Goal: Task Accomplishment & Management: Complete application form

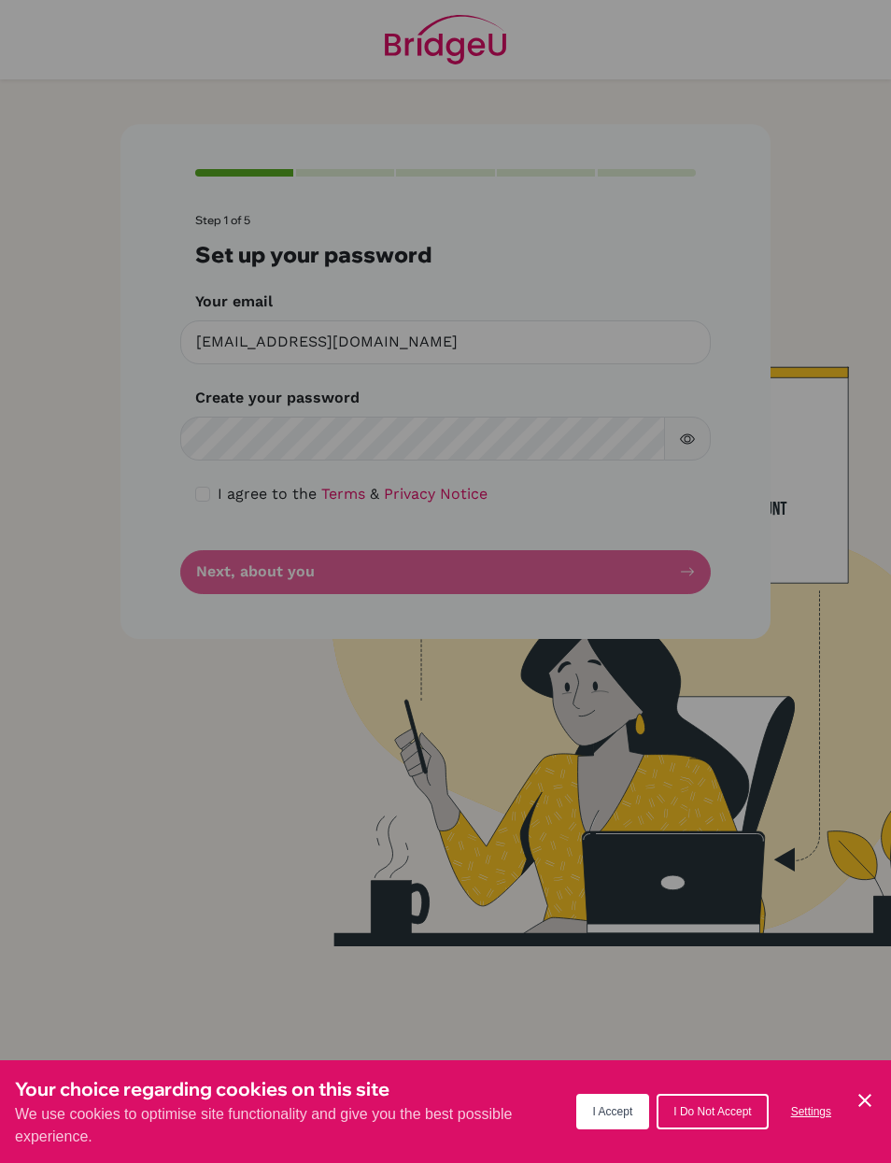
click at [218, 498] on div "Cookie Preferences" at bounding box center [445, 581] width 891 height 1163
click at [206, 495] on div "Cookie Preferences" at bounding box center [445, 581] width 891 height 1163
click at [631, 1108] on span "I Accept" at bounding box center [613, 1111] width 40 height 13
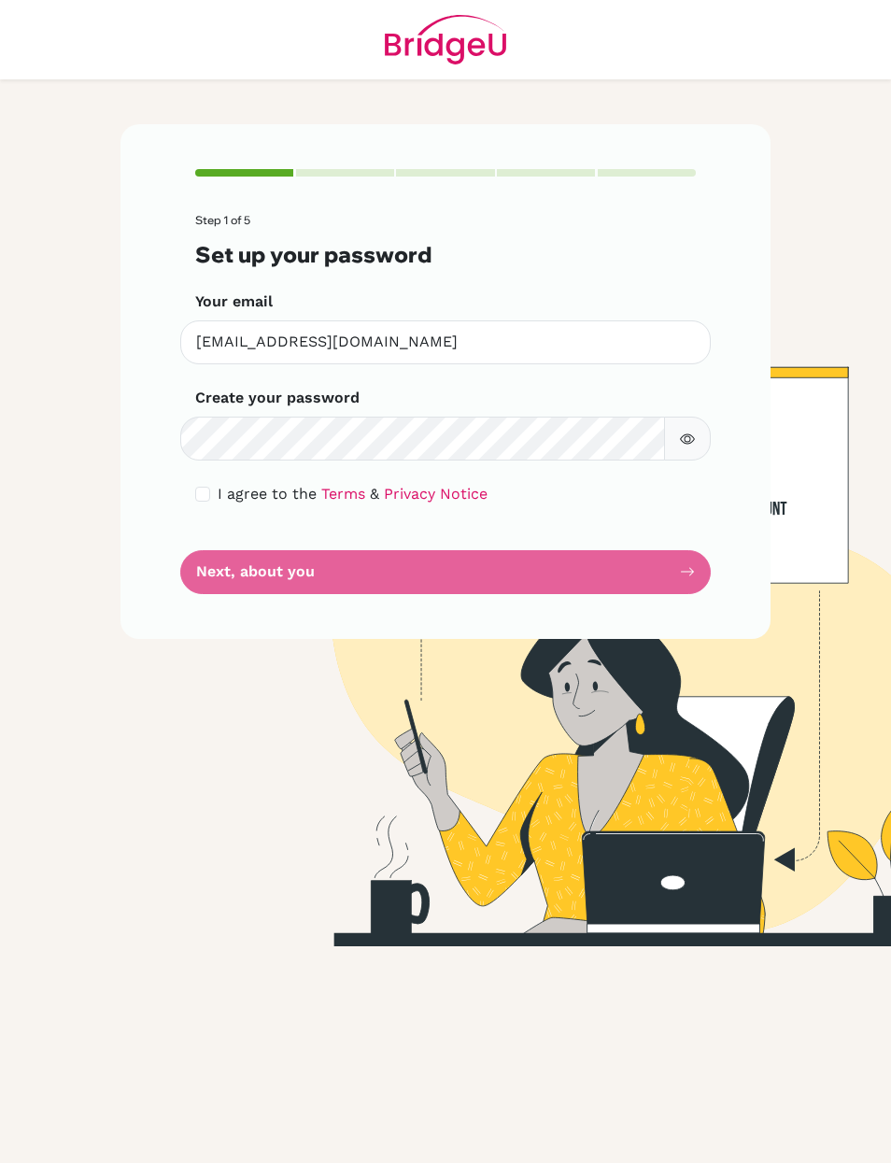
click at [185, 498] on div "Step 1 of 5 Set up your password Your email twong4@ichk.edu.hk Invalid email Cr…" at bounding box center [446, 381] width 650 height 515
click at [203, 492] on input "checkbox" at bounding box center [202, 494] width 15 height 15
checkbox input "true"
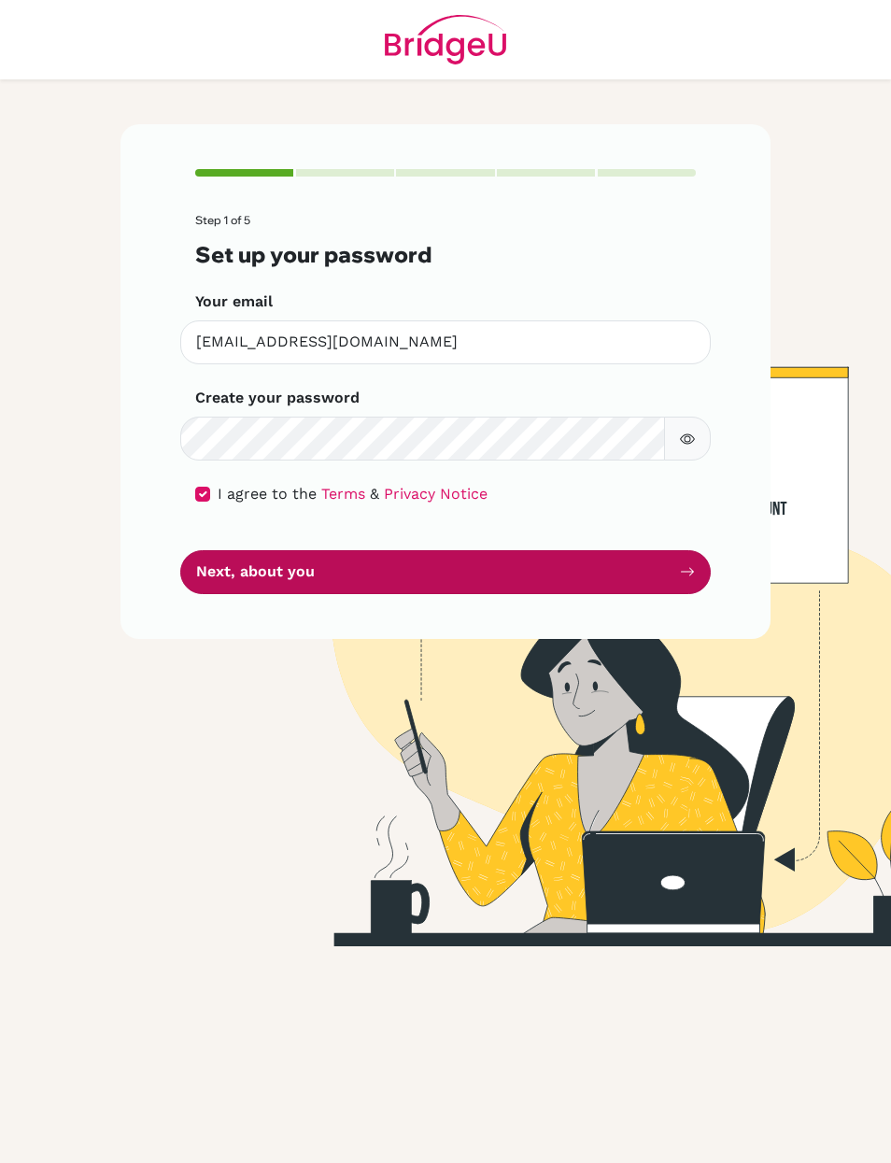
click at [366, 586] on button "Next, about you" at bounding box center [445, 572] width 531 height 44
click at [390, 569] on button "Next, about you" at bounding box center [445, 572] width 531 height 44
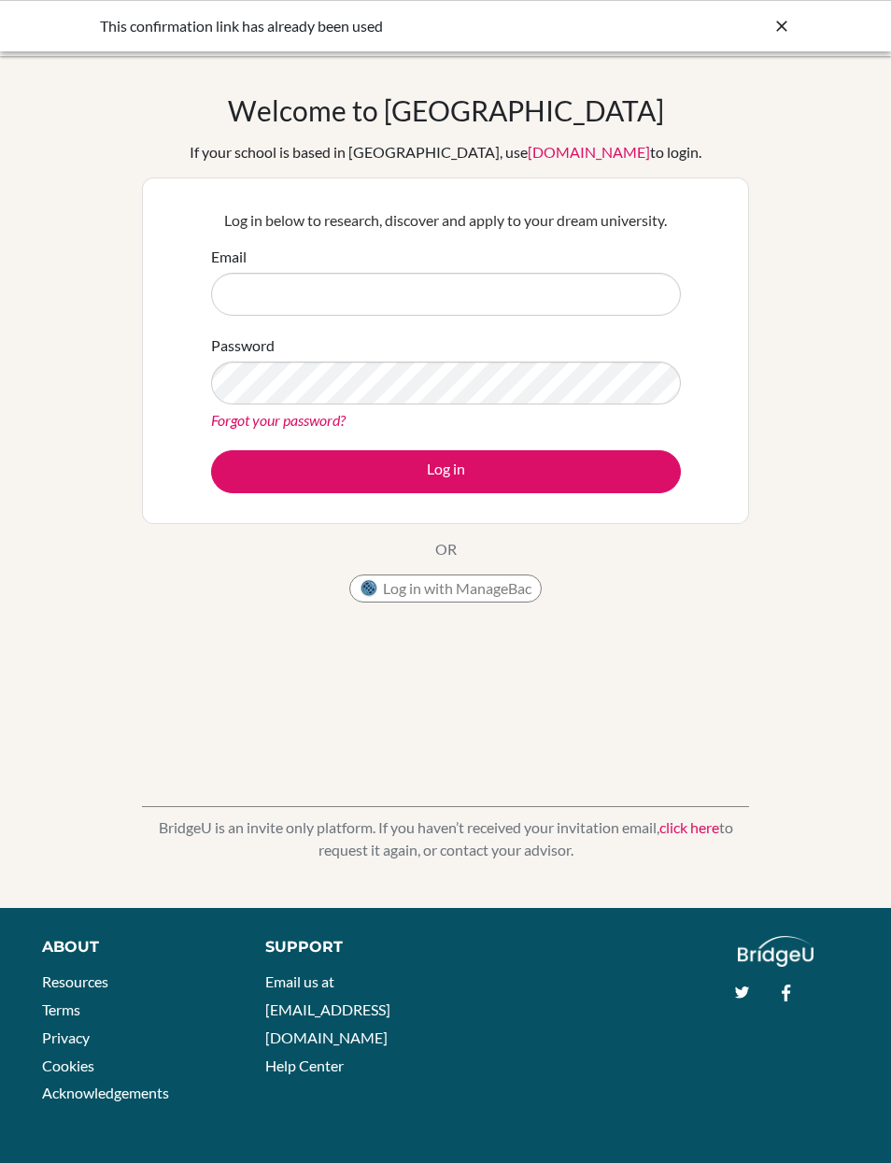
click at [469, 593] on button "Log in with ManageBac" at bounding box center [445, 588] width 192 height 28
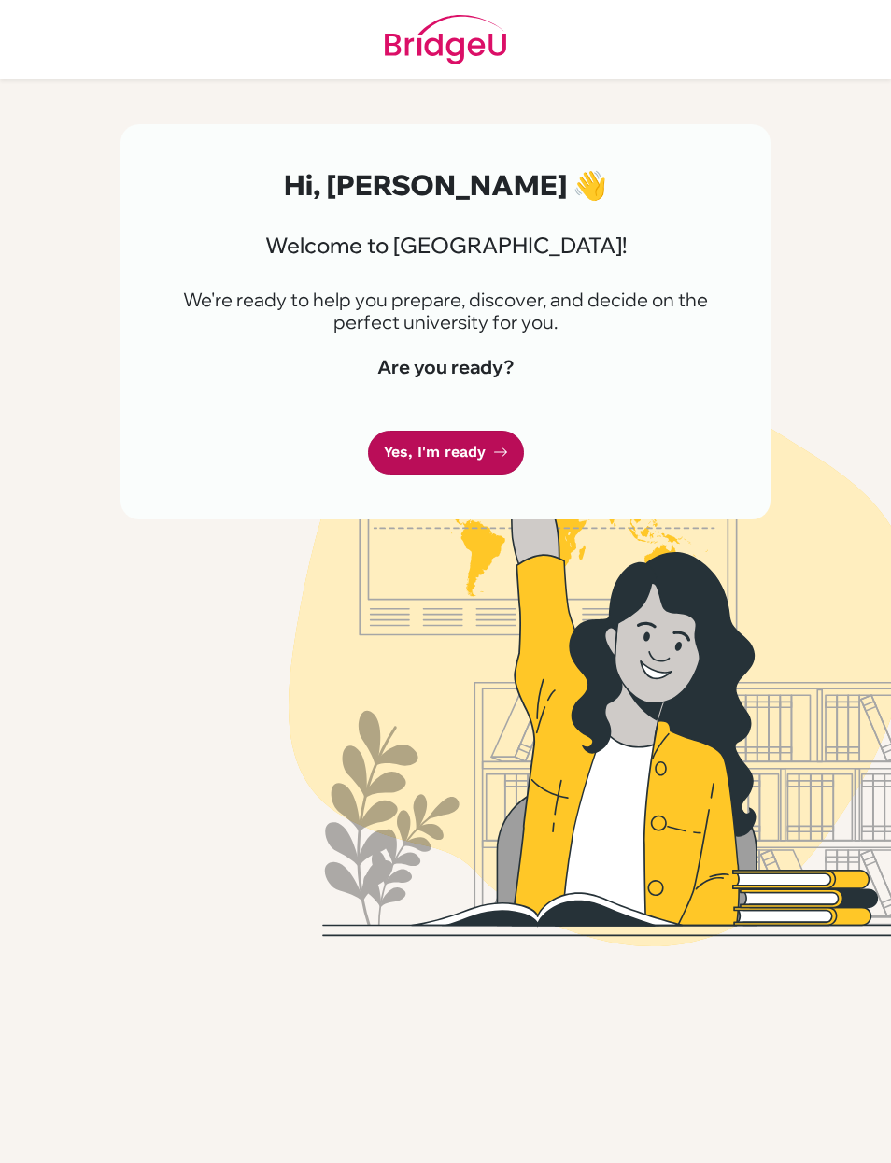
click at [474, 453] on link "Yes, I'm ready" at bounding box center [446, 453] width 156 height 44
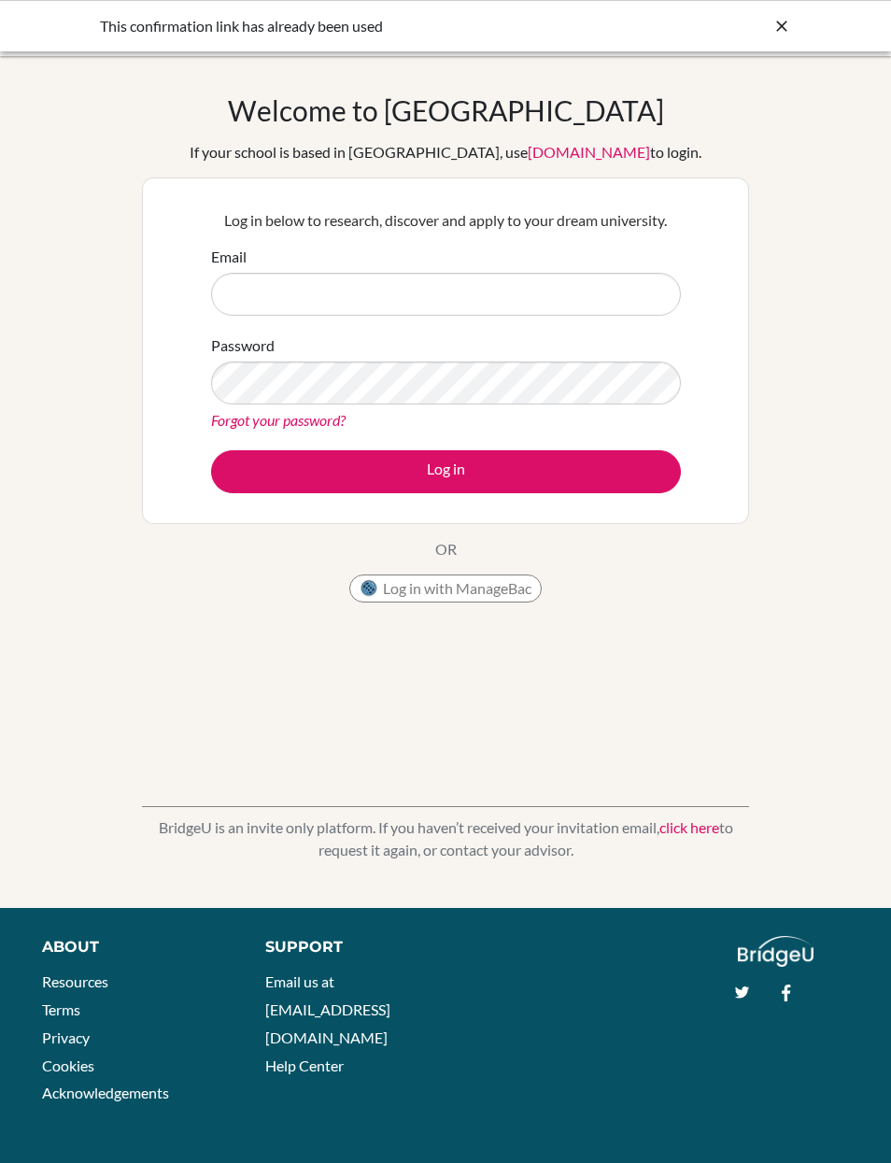
click at [788, 34] on icon at bounding box center [782, 26] width 19 height 19
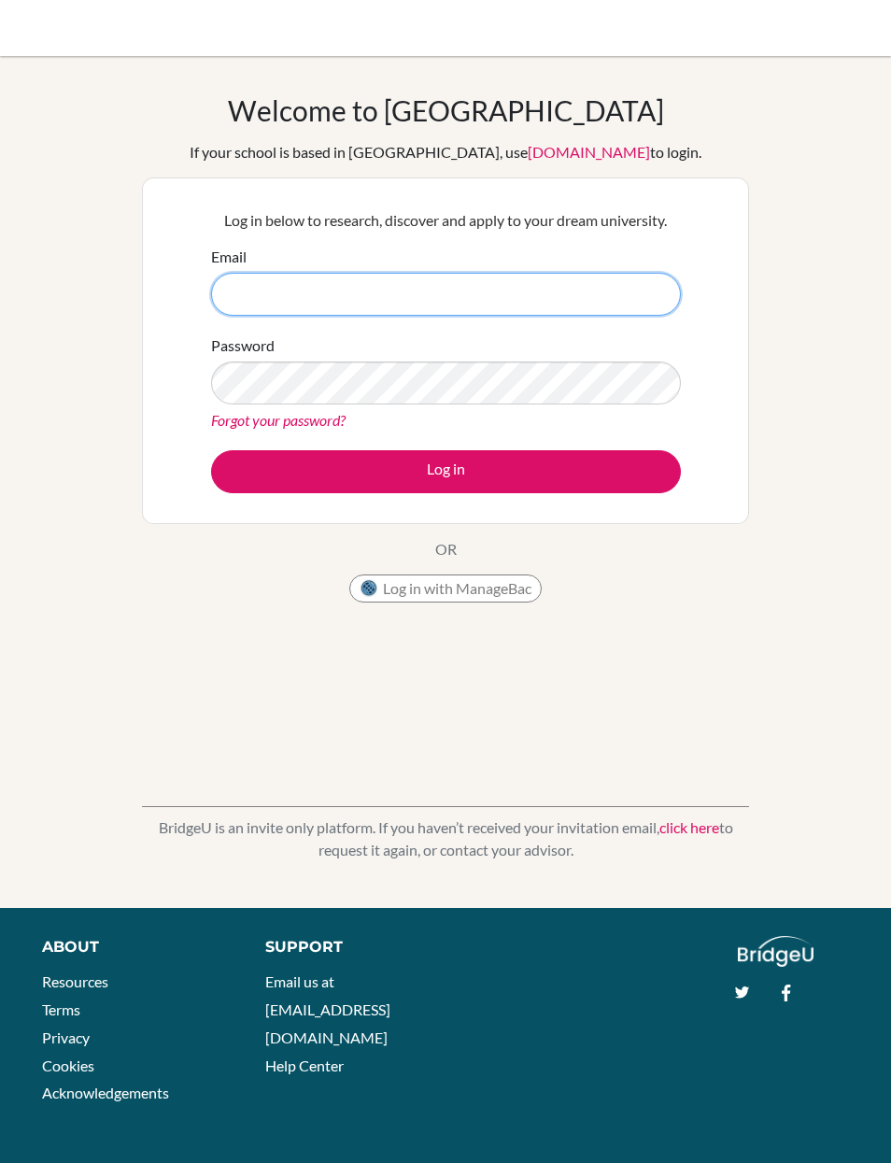
click at [505, 273] on input "Email" at bounding box center [446, 294] width 470 height 43
type input "tw"
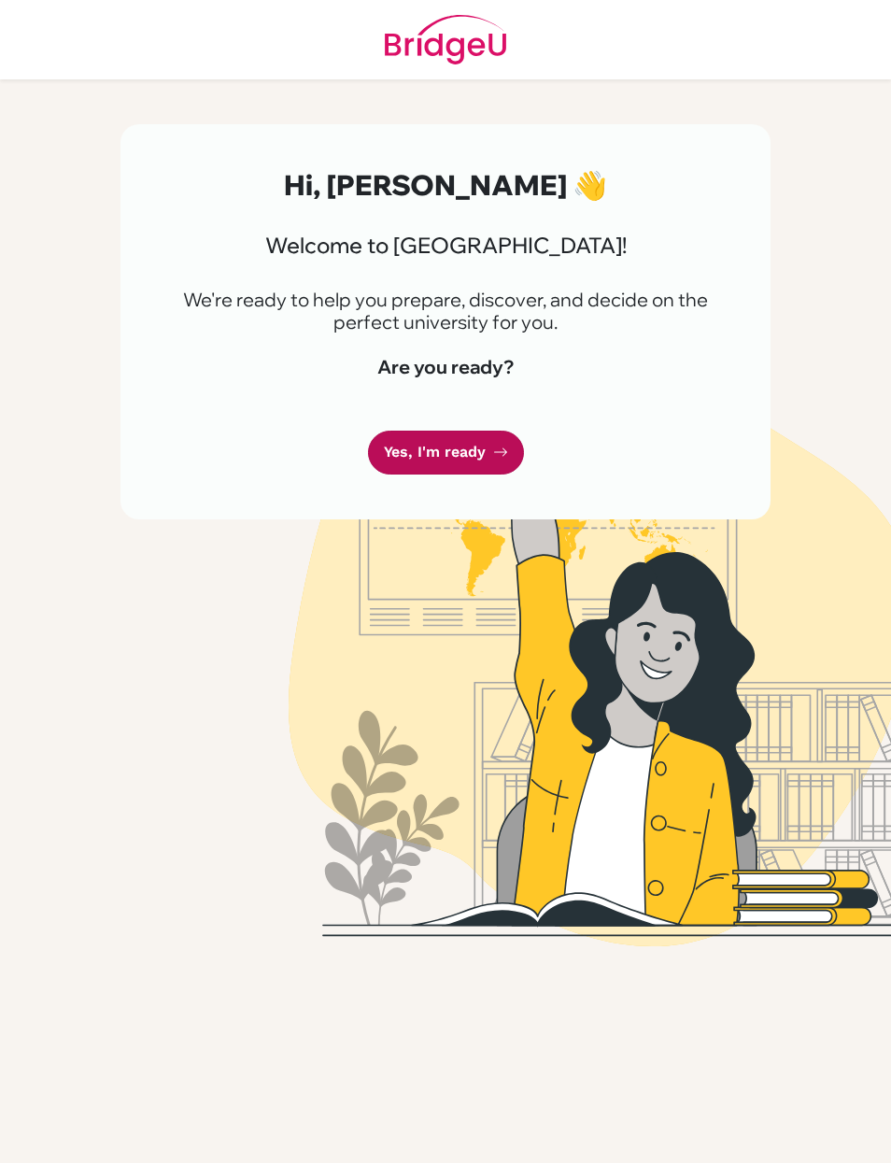
click at [487, 464] on link "Yes, I'm ready" at bounding box center [446, 453] width 156 height 44
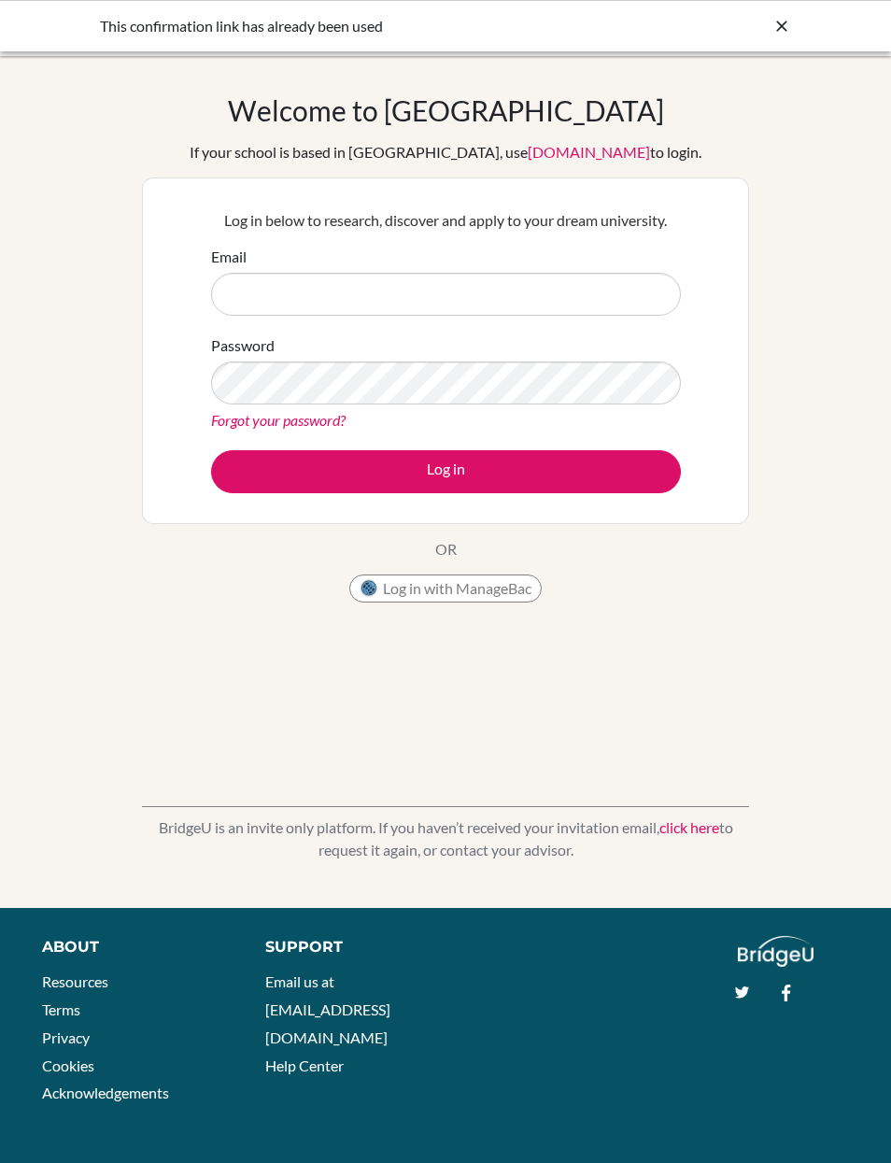
click at [763, 39] on div "This confirmation link has already been used" at bounding box center [445, 25] width 891 height 51
click at [773, 21] on icon at bounding box center [782, 26] width 19 height 19
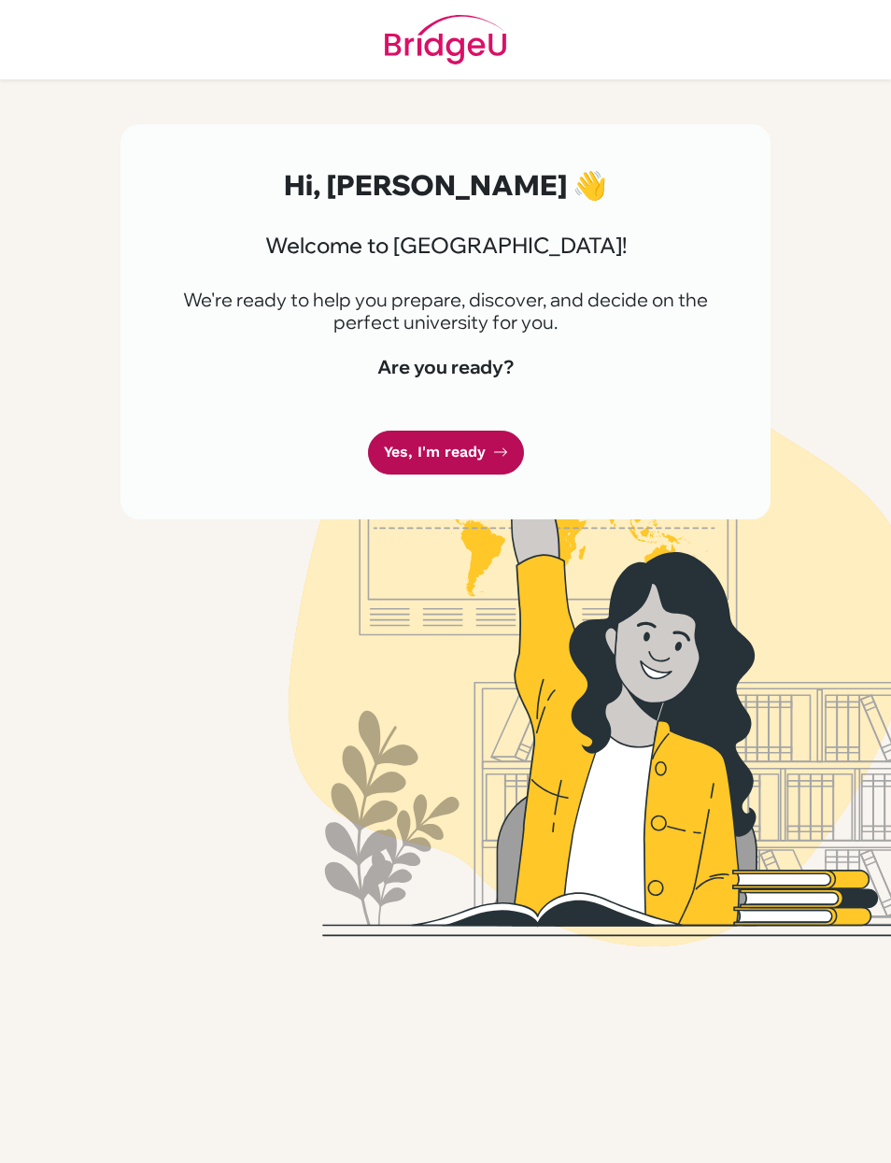
click at [475, 460] on link "Yes, I'm ready" at bounding box center [446, 453] width 156 height 44
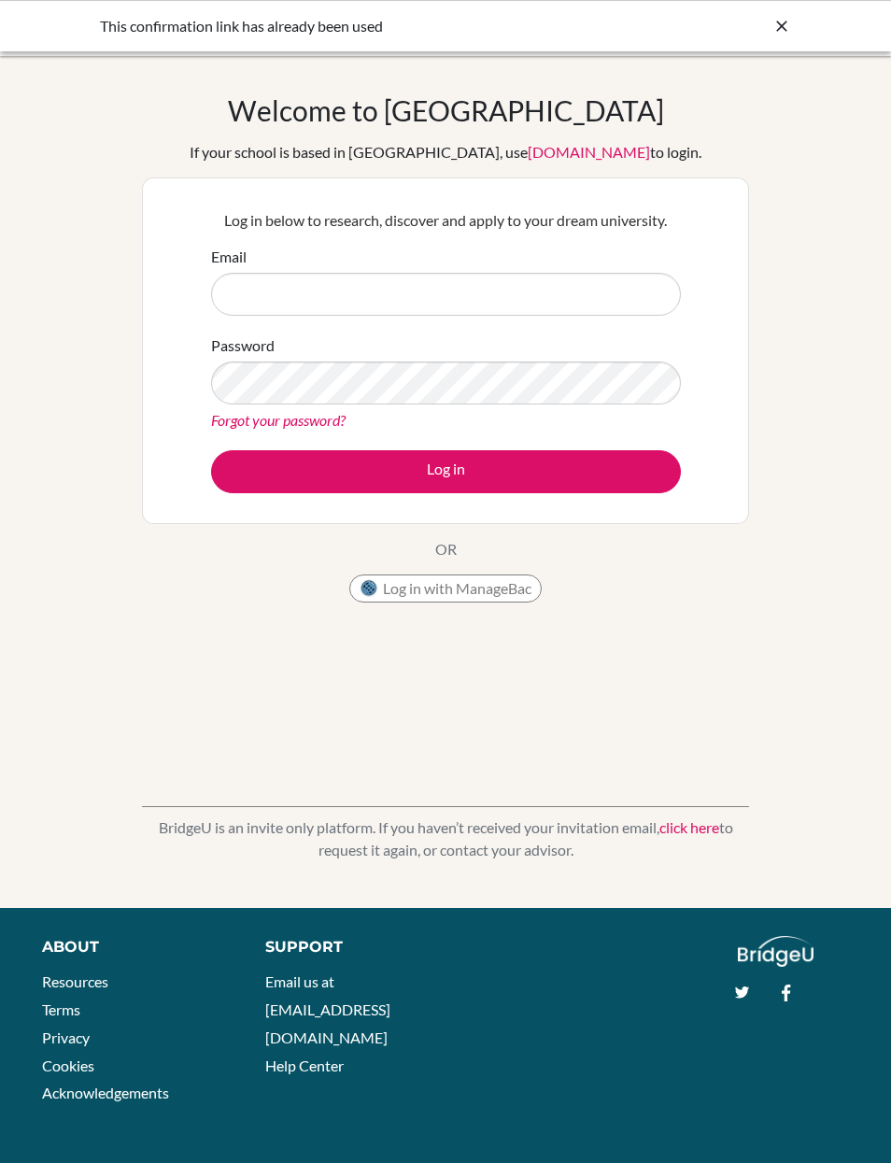
click at [580, 293] on input "Email" at bounding box center [446, 294] width 470 height 43
type input "y"
type input "[EMAIL_ADDRESS][DOMAIN_NAME]"
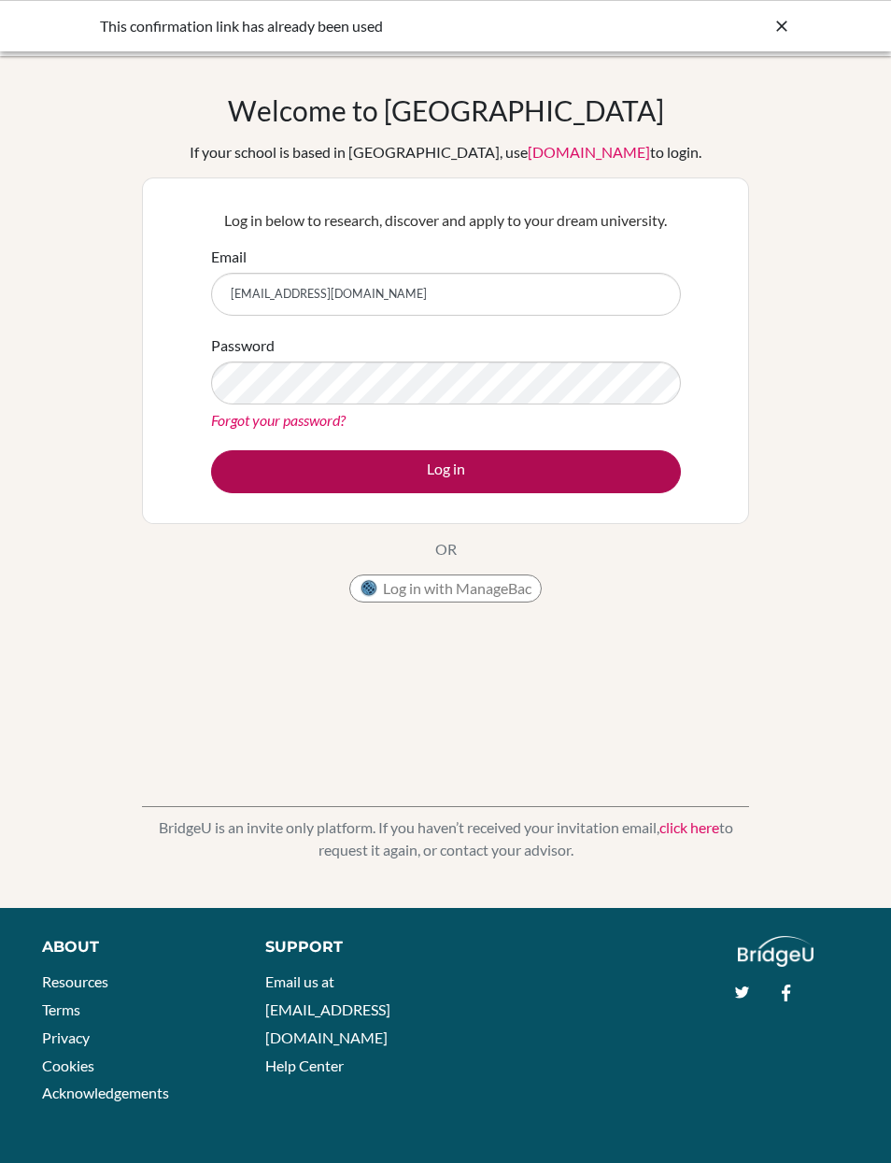
click at [485, 461] on button "Log in" at bounding box center [446, 471] width 470 height 43
click at [556, 484] on button "Log in" at bounding box center [446, 471] width 470 height 43
click at [561, 473] on button "Log in" at bounding box center [446, 471] width 470 height 43
click at [569, 473] on button "Log in" at bounding box center [446, 471] width 470 height 43
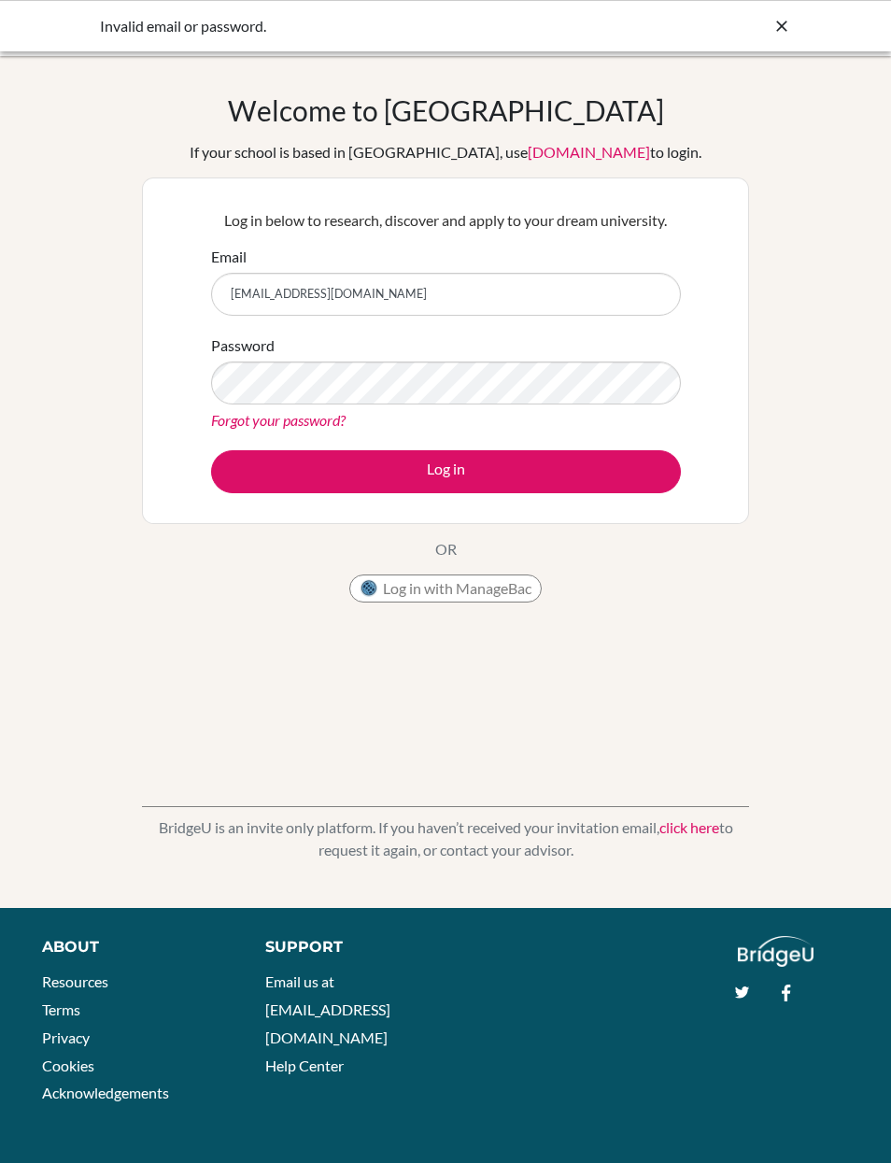
click at [695, 836] on link "click here" at bounding box center [689, 827] width 60 height 18
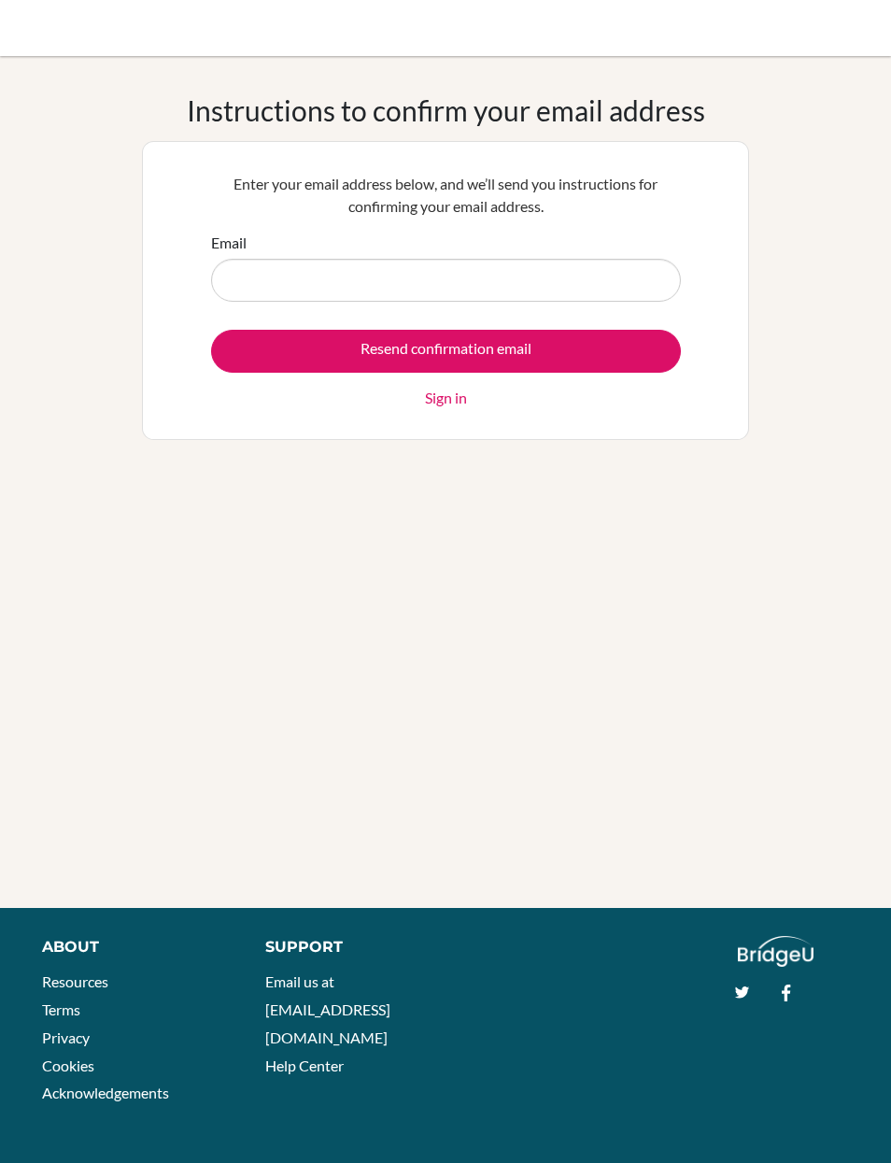
click at [359, 273] on input "Email" at bounding box center [446, 280] width 470 height 43
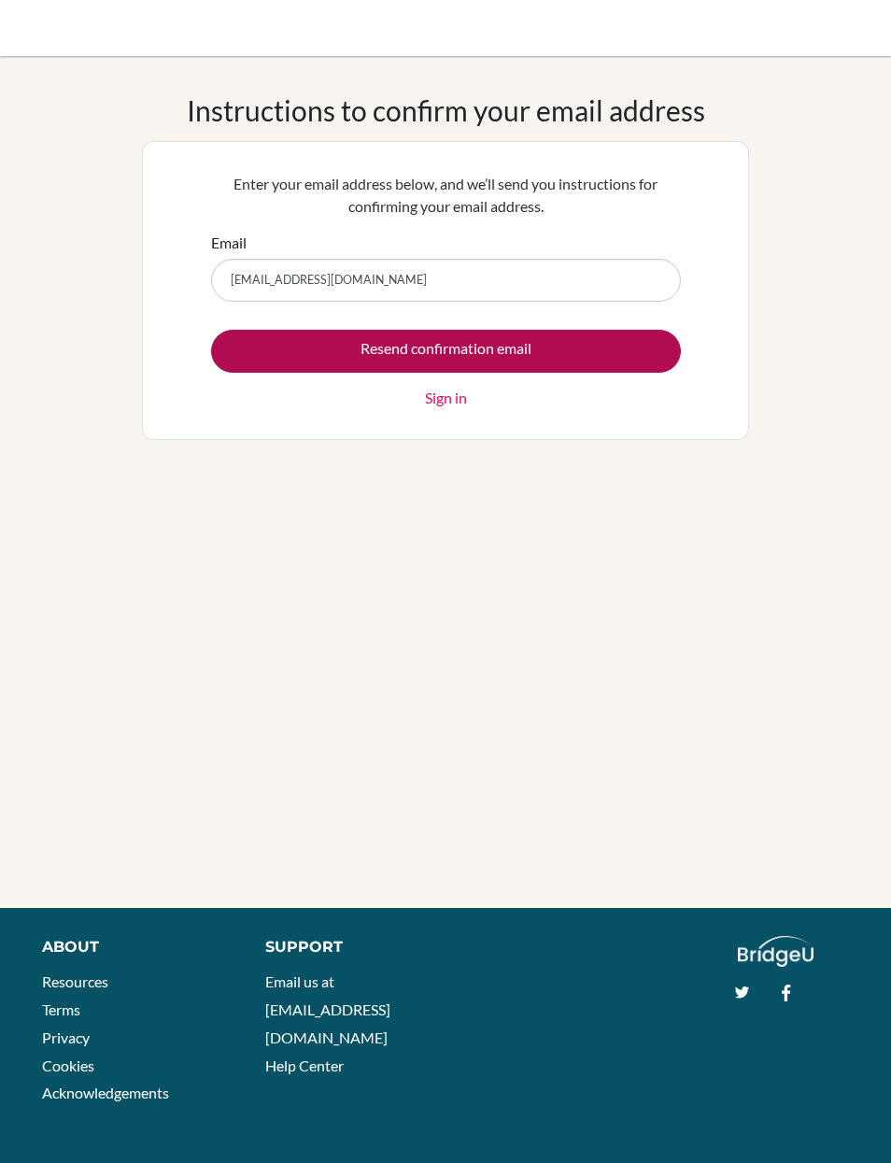
type input "[EMAIL_ADDRESS][DOMAIN_NAME]"
click at [473, 352] on input "Resend confirmation email" at bounding box center [446, 351] width 470 height 43
